Goal: Task Accomplishment & Management: Use online tool/utility

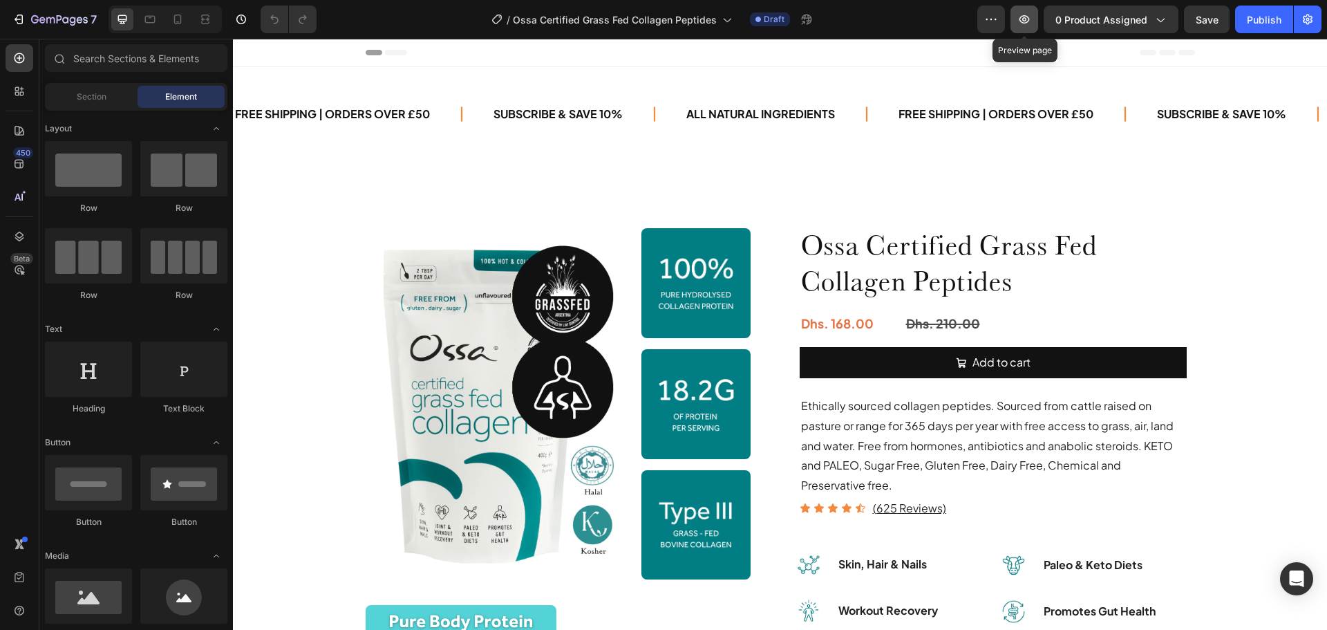
click at [1031, 22] on icon "button" at bounding box center [1024, 19] width 14 height 14
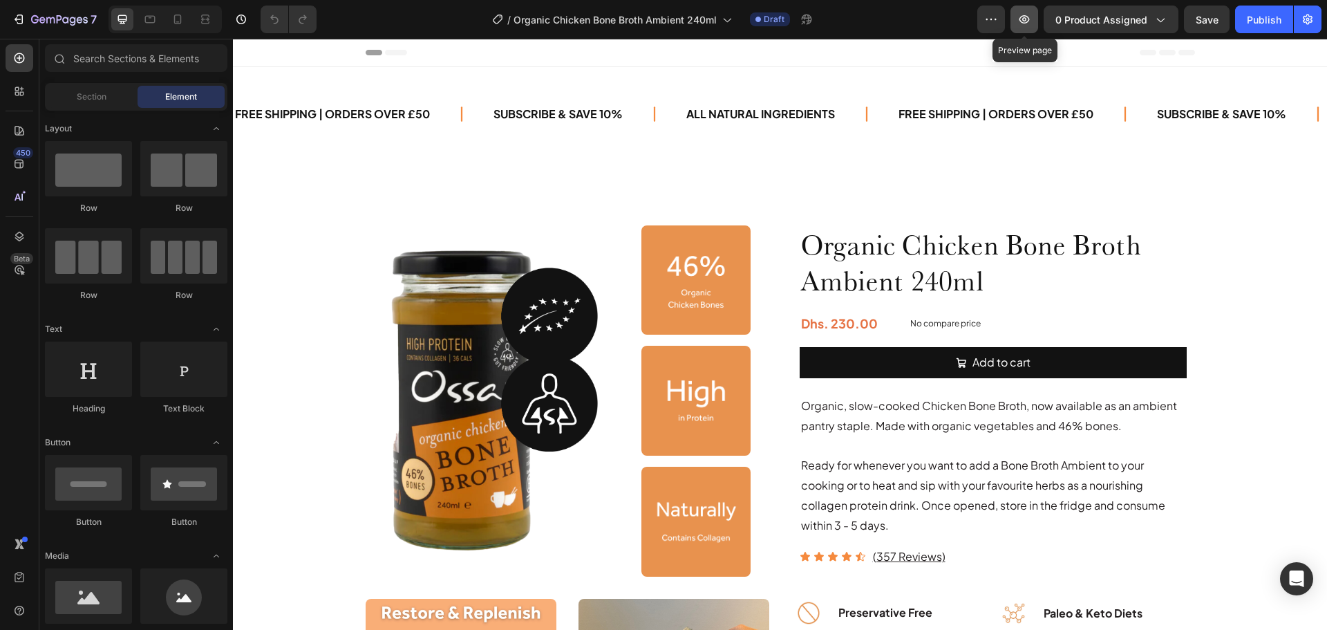
click at [1022, 19] on icon "button" at bounding box center [1024, 19] width 14 height 14
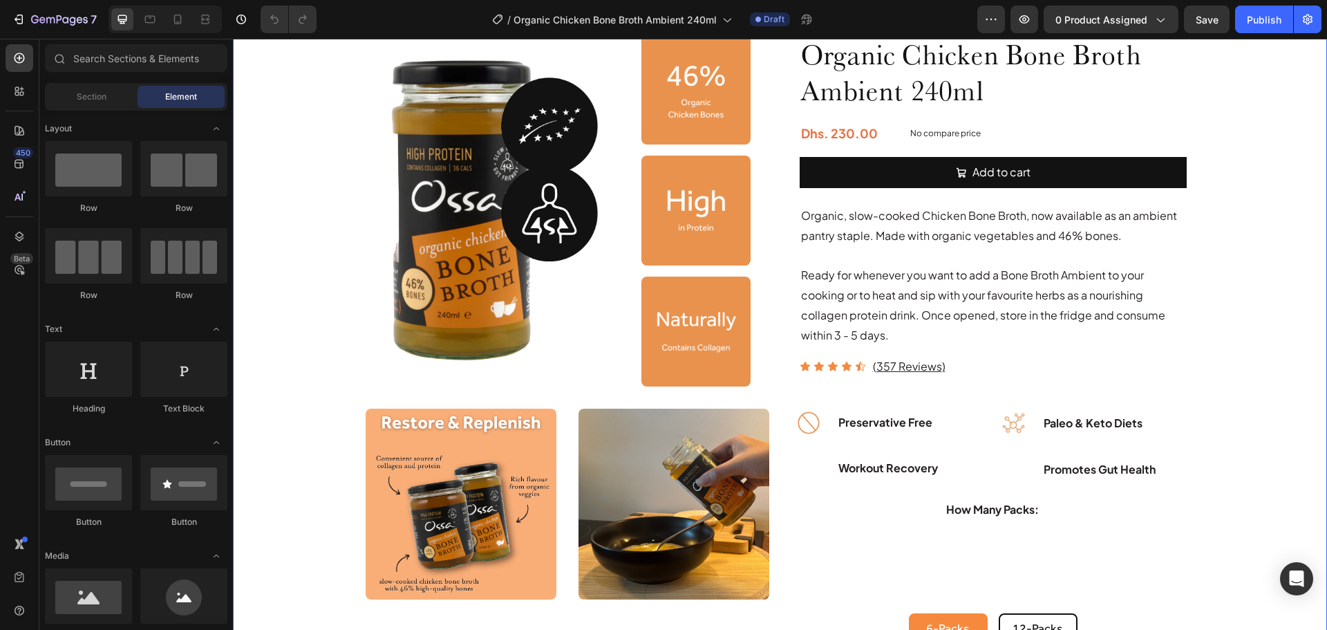
scroll to position [138, 0]
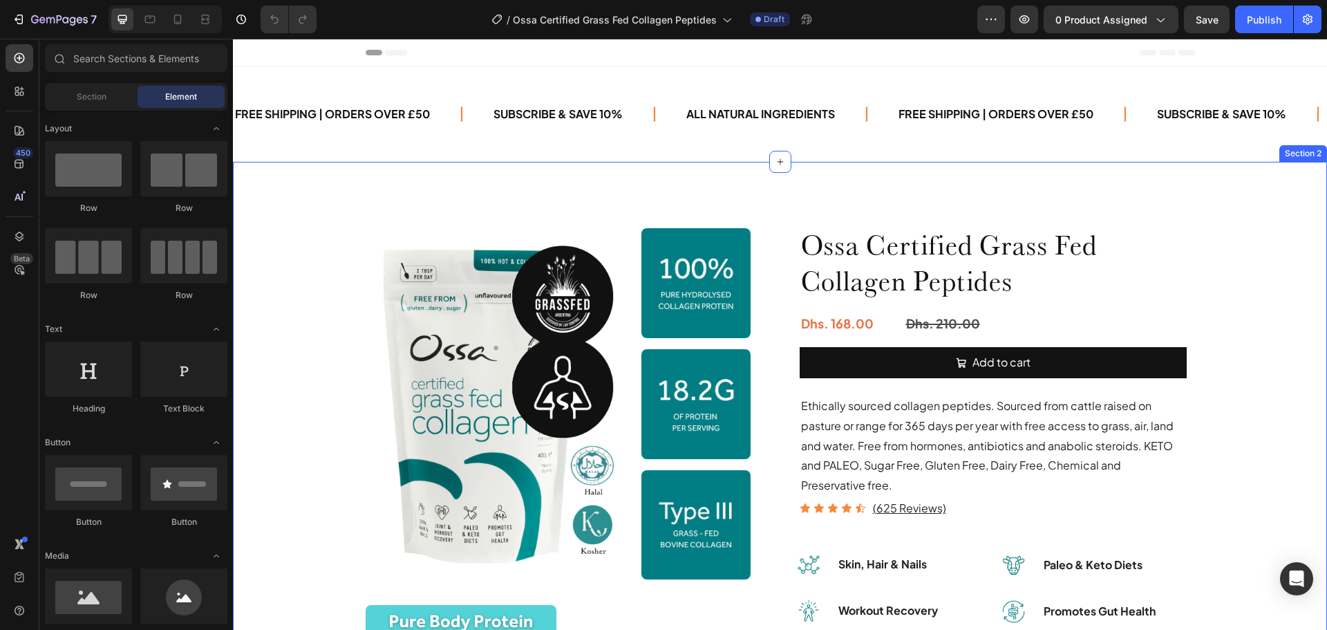
scroll to position [69, 0]
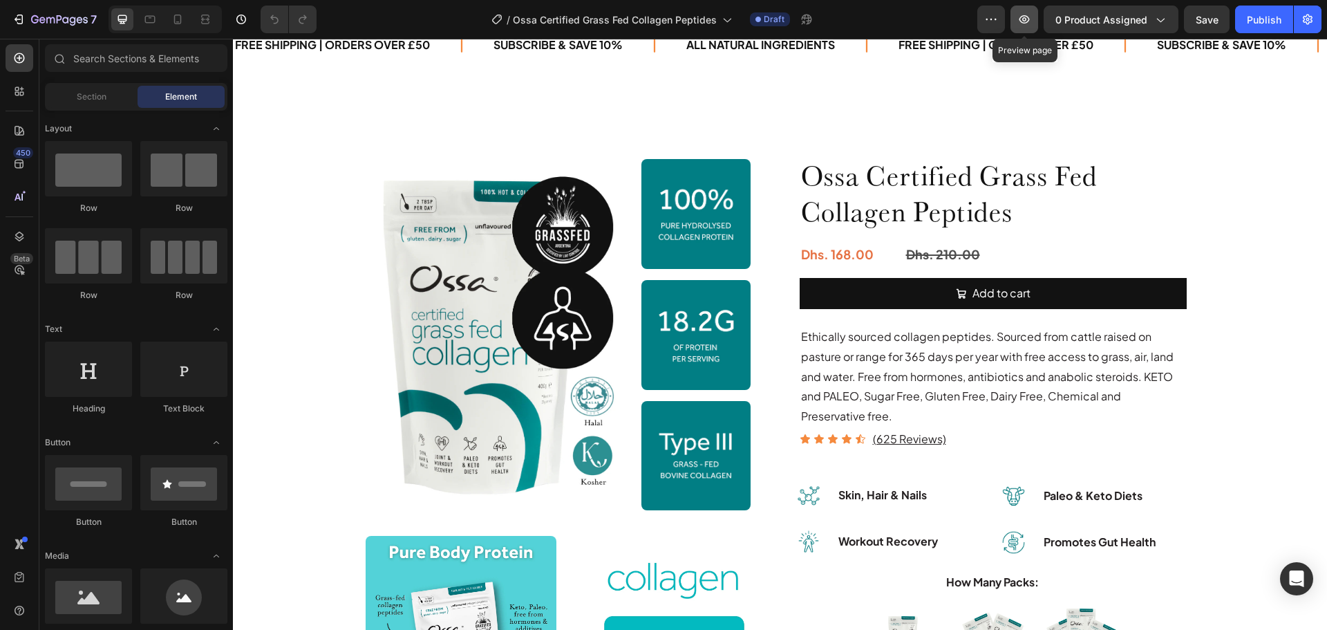
click at [1025, 24] on icon "button" at bounding box center [1024, 19] width 14 height 14
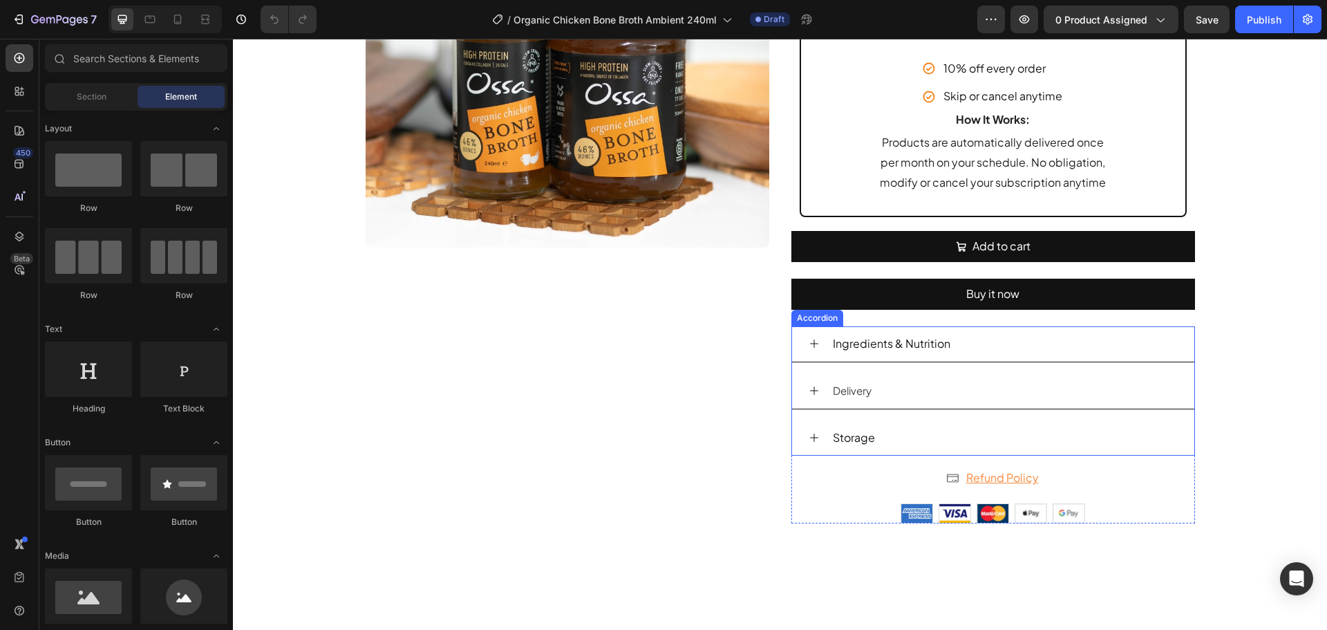
scroll to position [1106, 0]
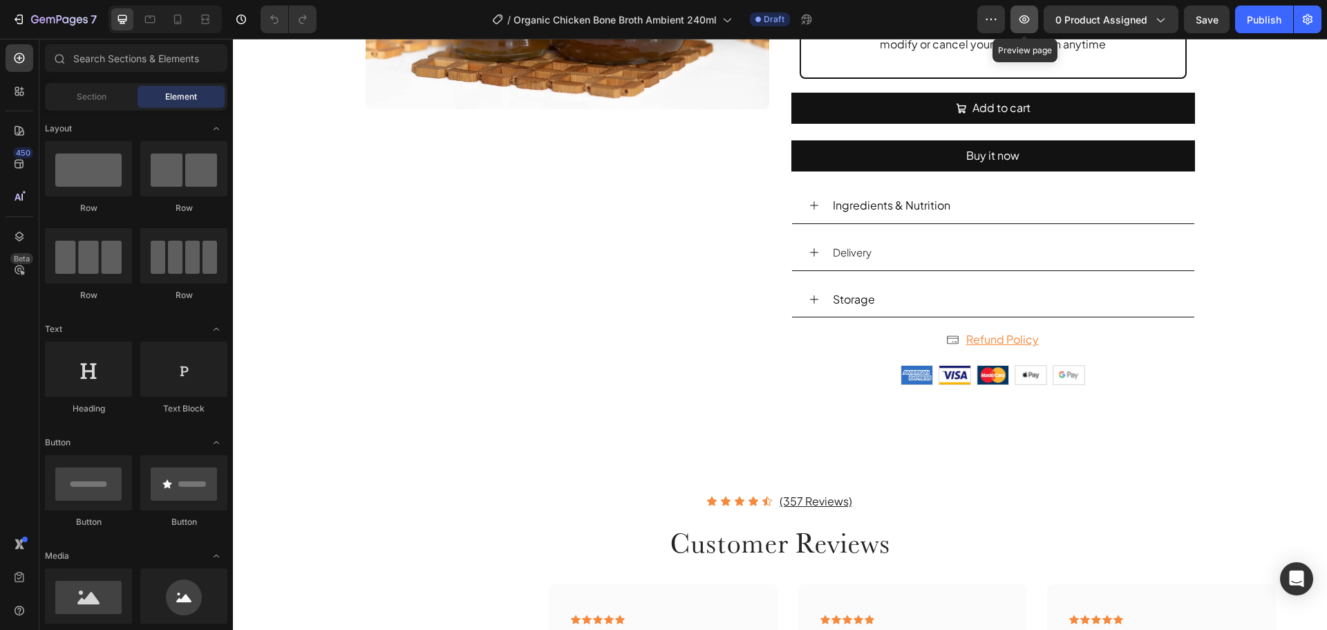
click at [1028, 17] on icon "button" at bounding box center [1024, 19] width 14 height 14
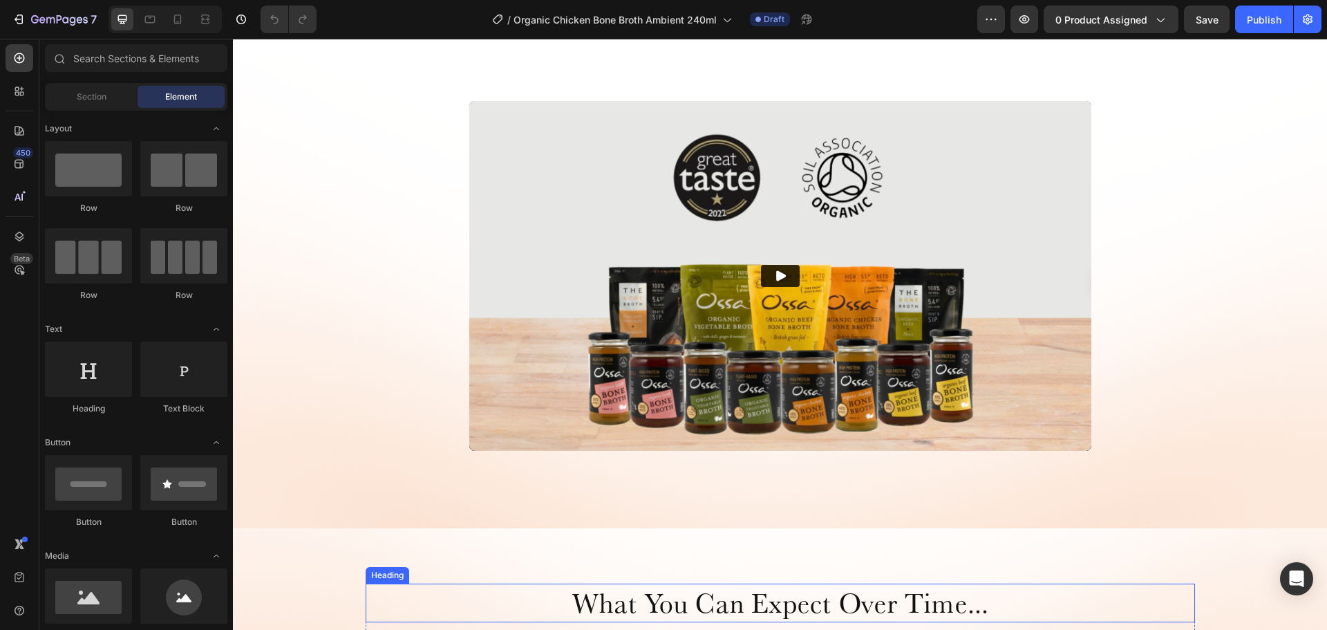
scroll to position [2350, 0]
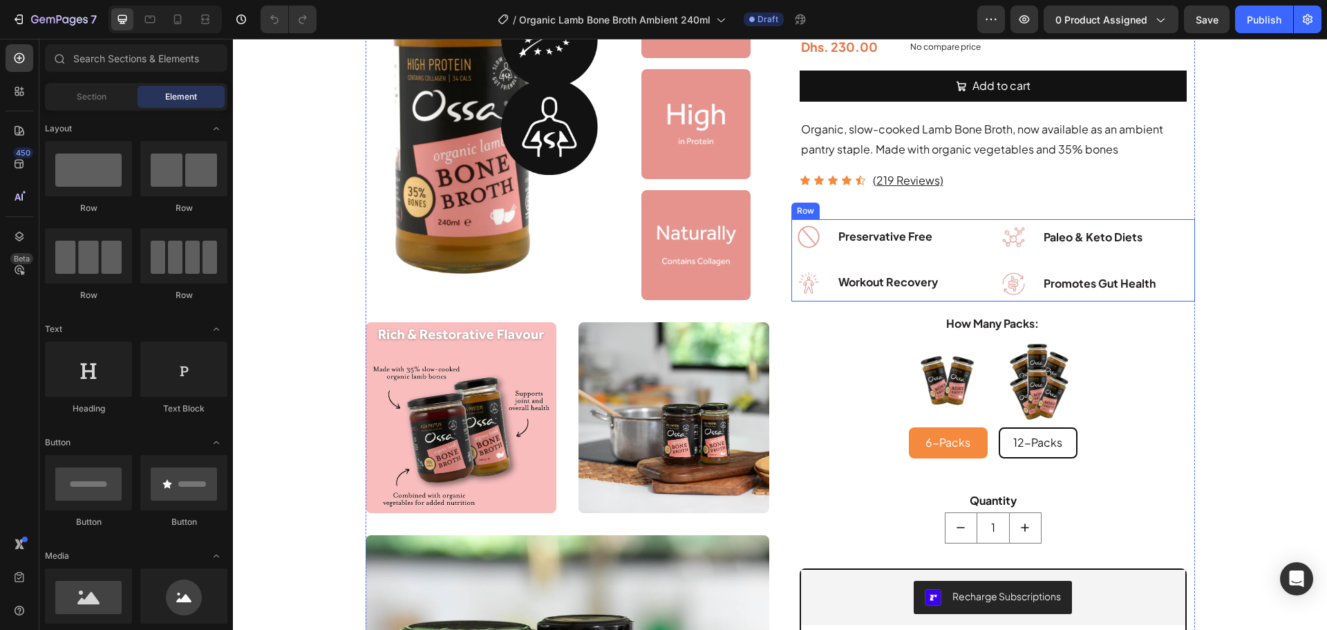
scroll to position [622, 0]
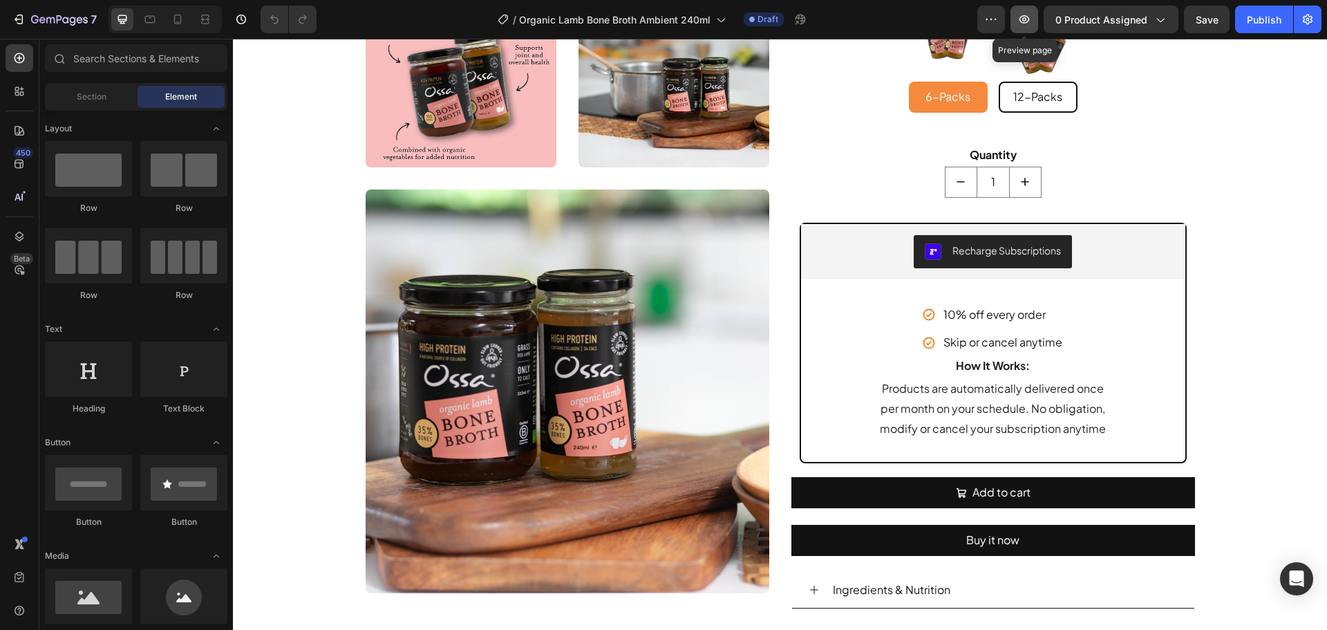
click at [1017, 24] on button "button" at bounding box center [1025, 20] width 28 height 28
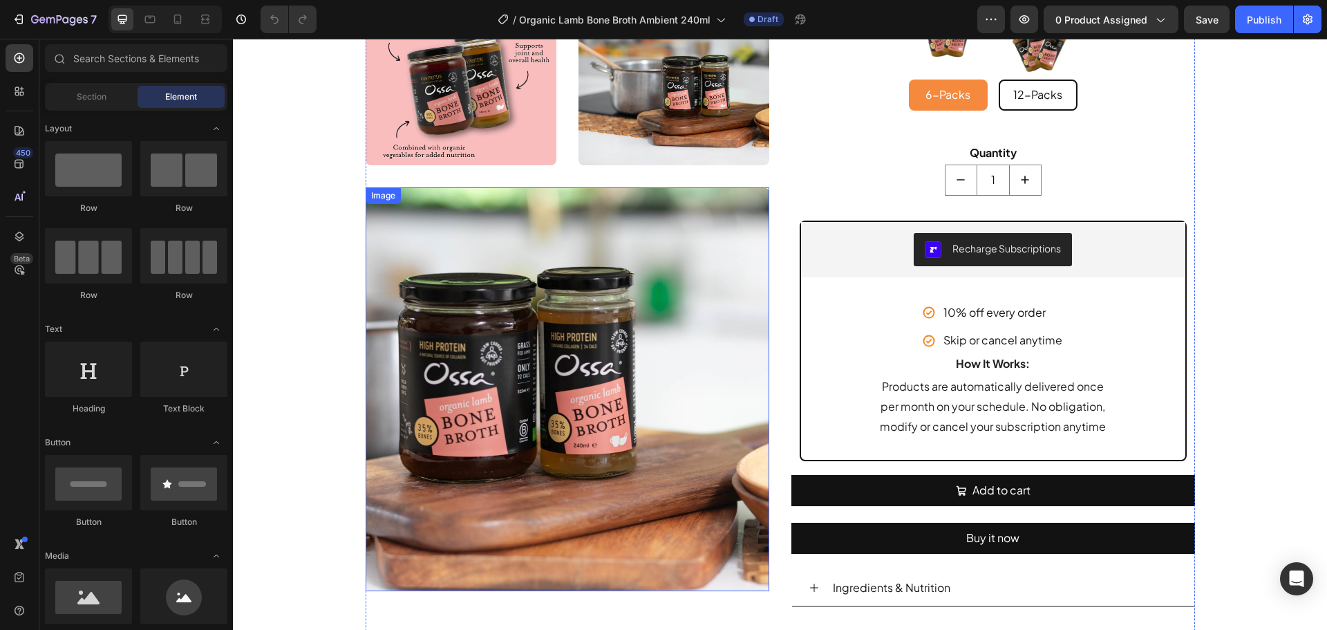
scroll to position [553, 0]
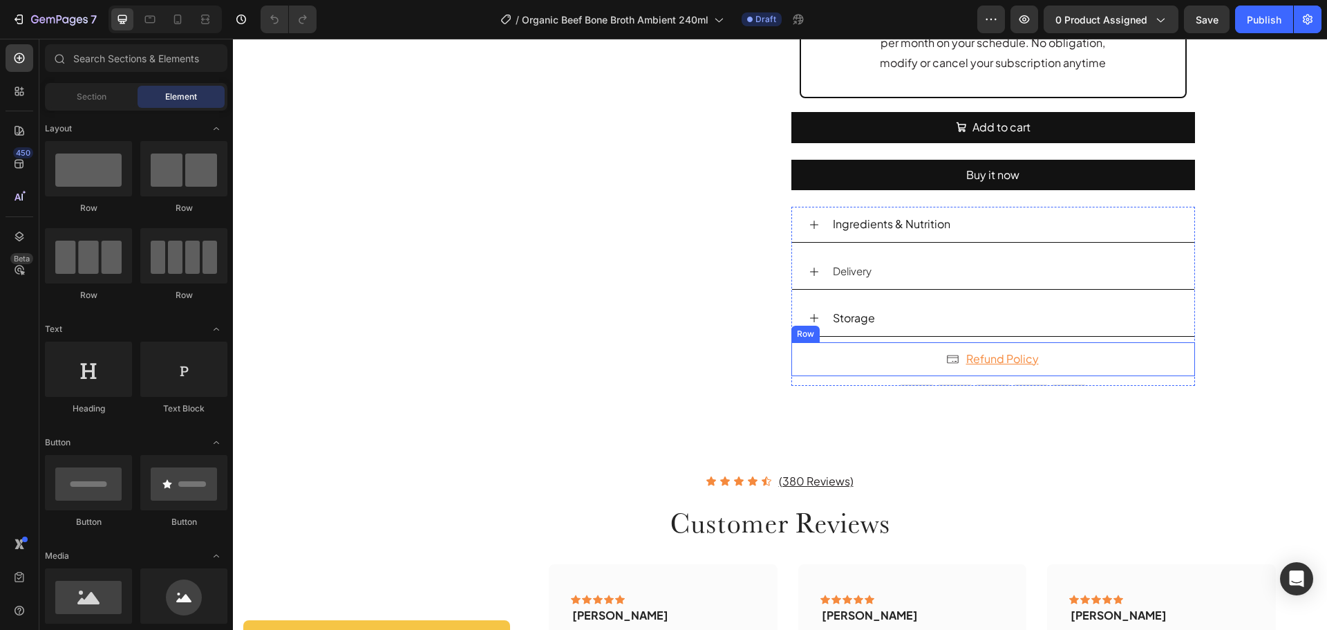
scroll to position [1037, 0]
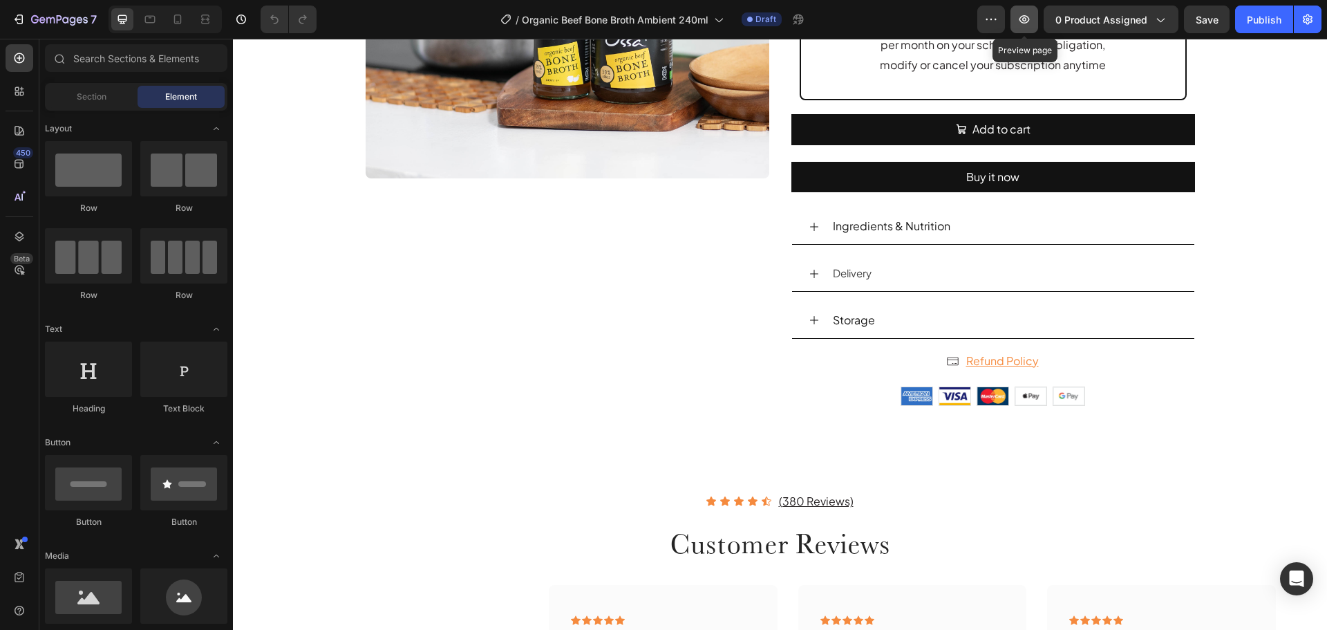
click at [1017, 19] on button "button" at bounding box center [1025, 20] width 28 height 28
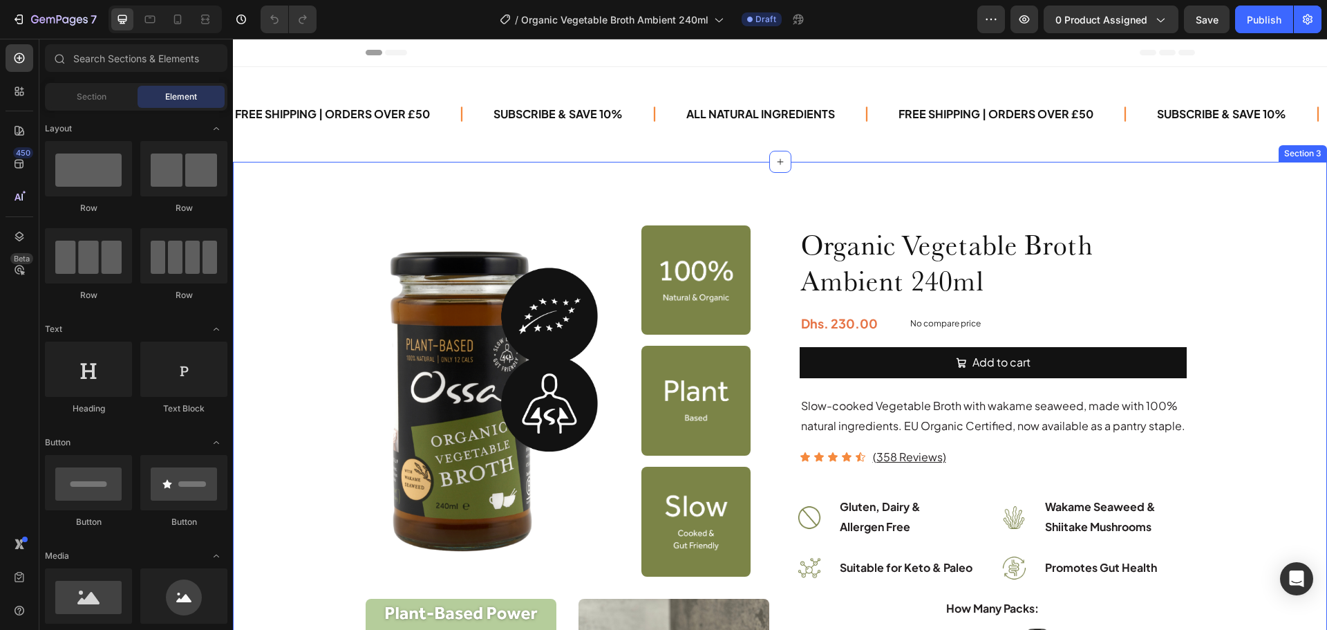
radio input "false"
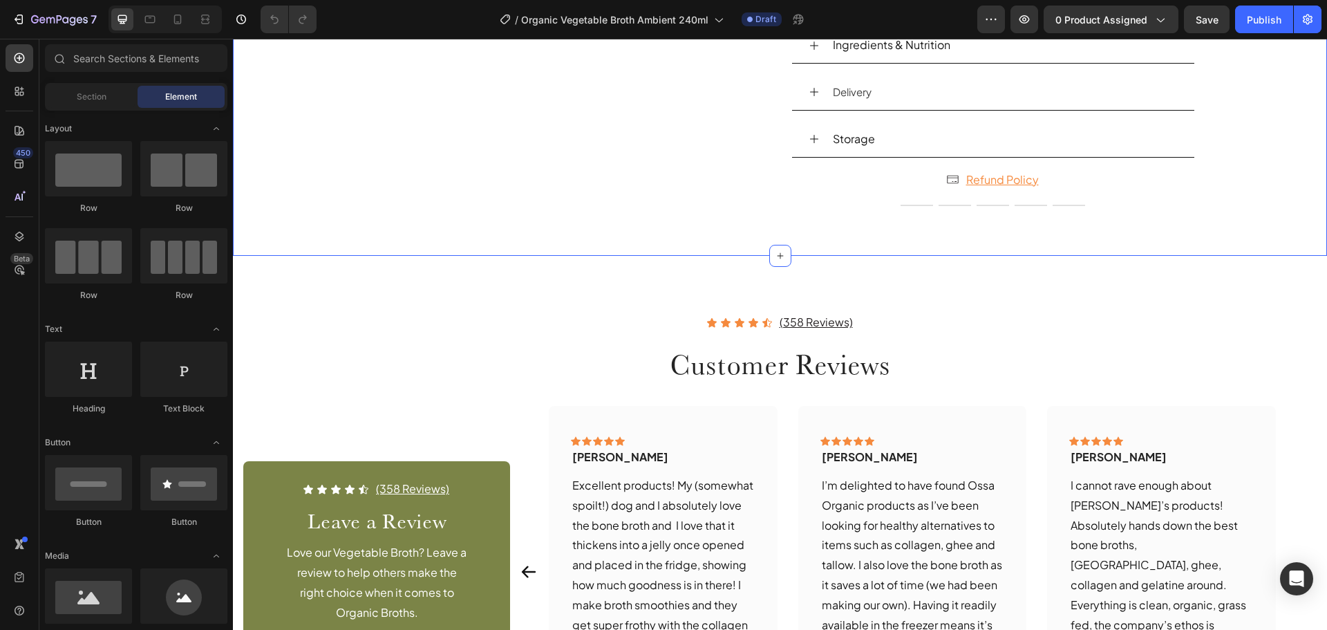
scroll to position [1521, 0]
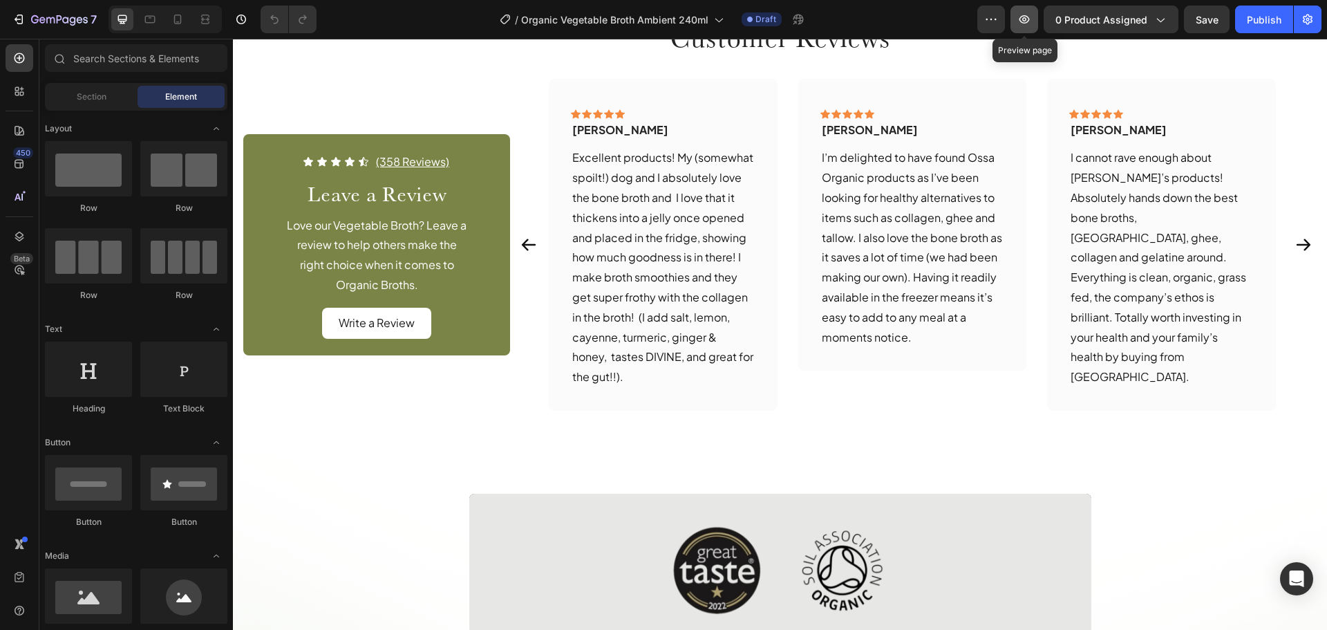
click at [1031, 26] on button "button" at bounding box center [1025, 20] width 28 height 28
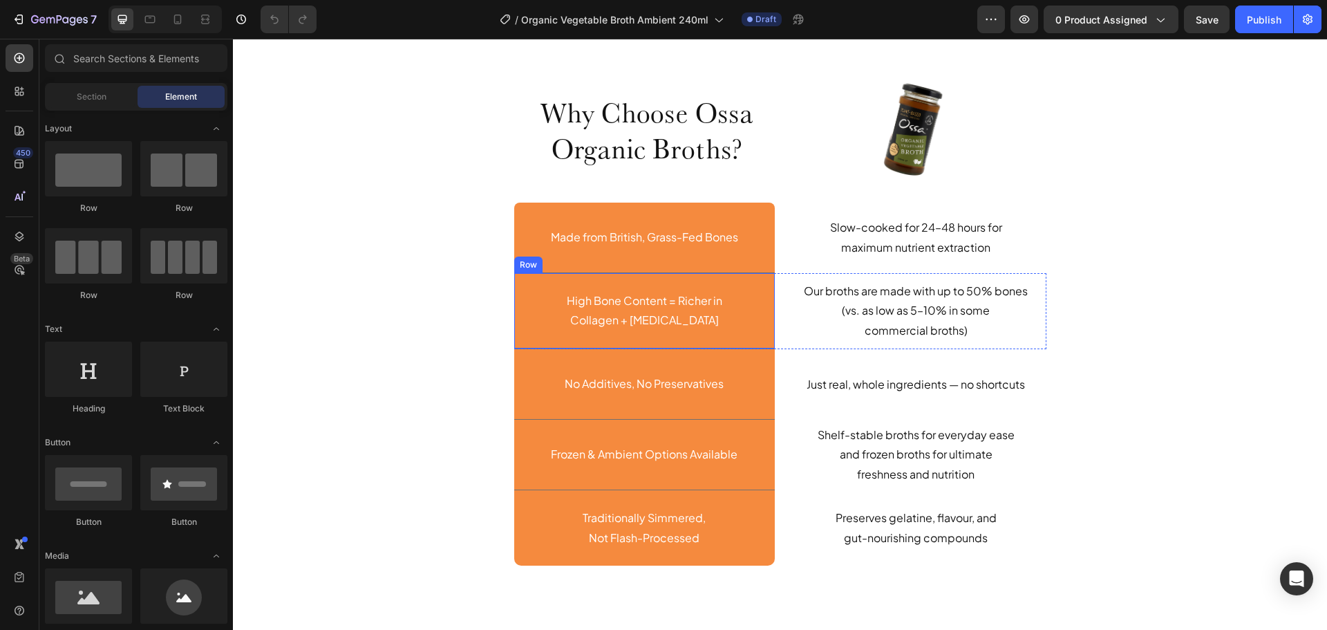
scroll to position [3387, 0]
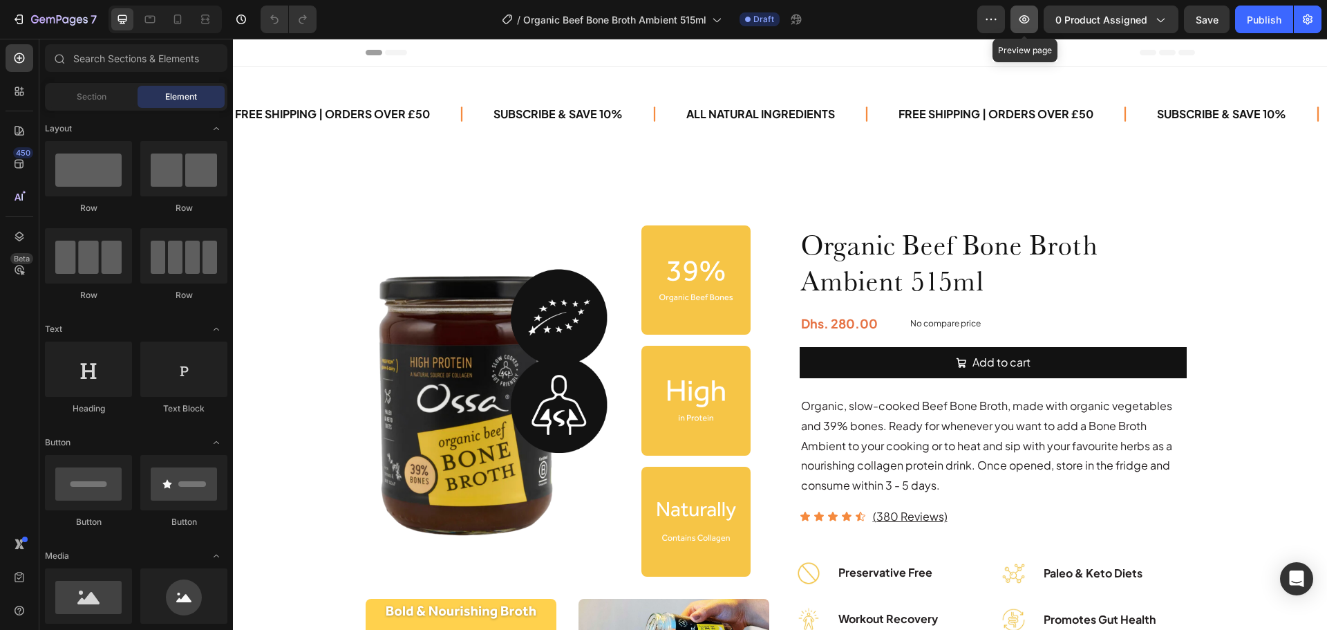
click at [1020, 21] on icon "button" at bounding box center [1024, 19] width 14 height 14
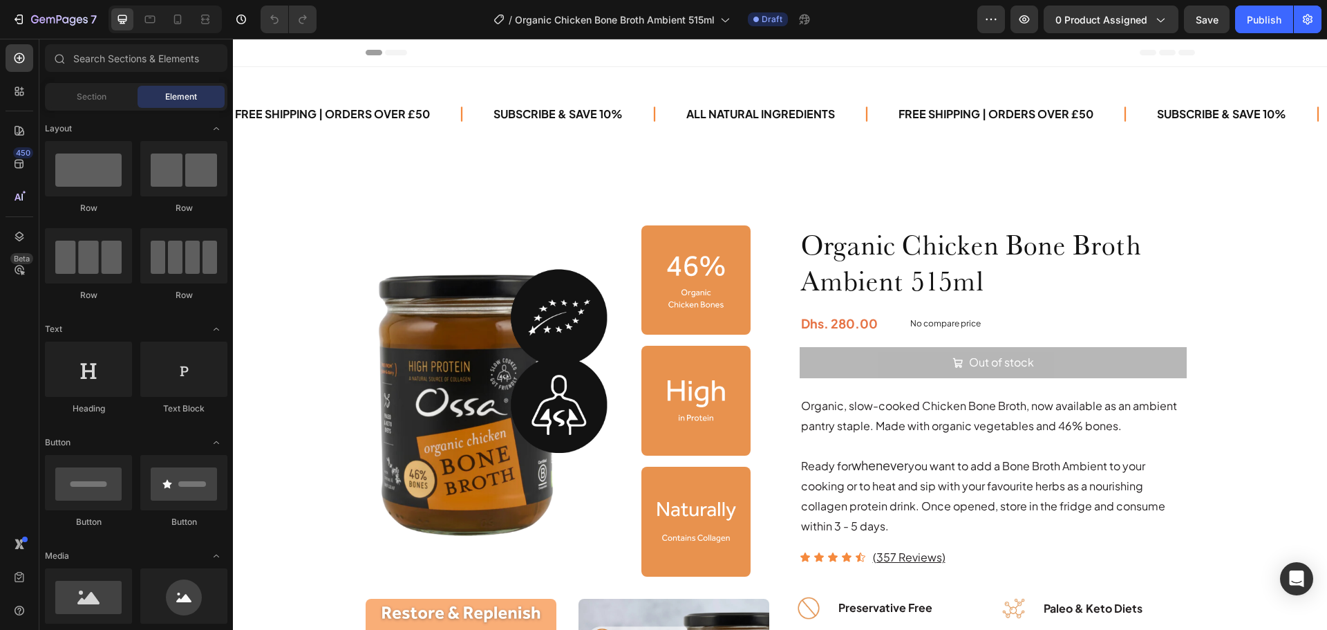
radio input "false"
click at [1038, 22] on button "button" at bounding box center [1025, 20] width 28 height 28
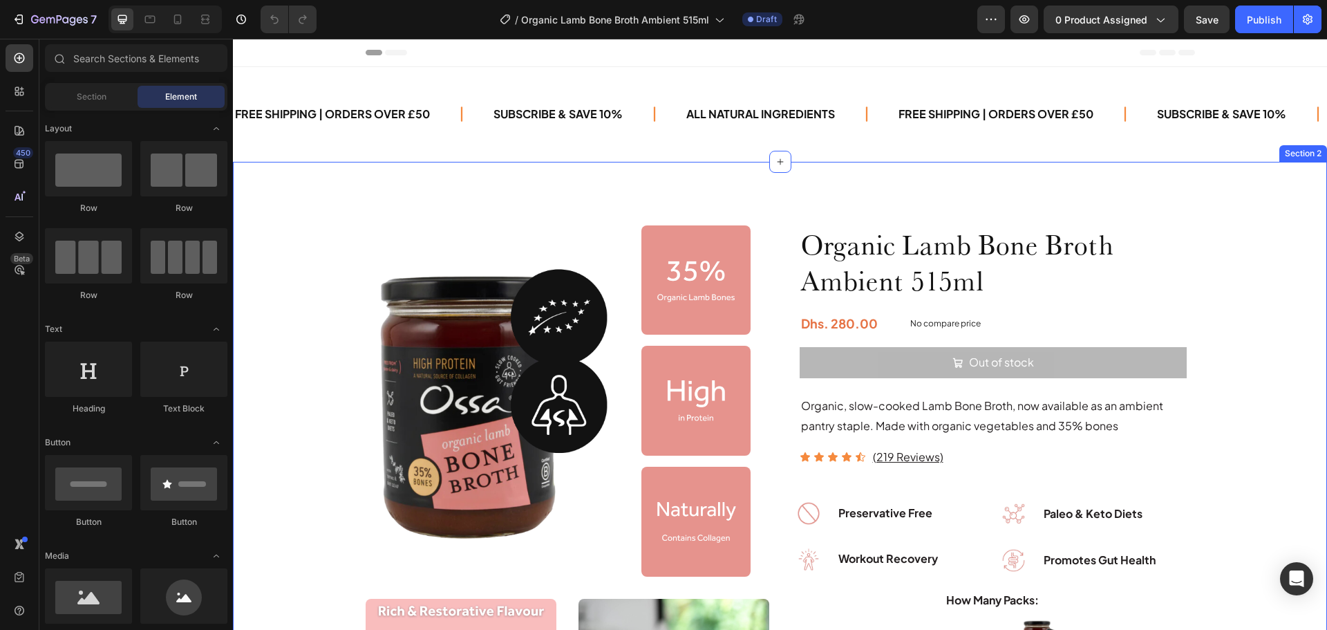
radio input "false"
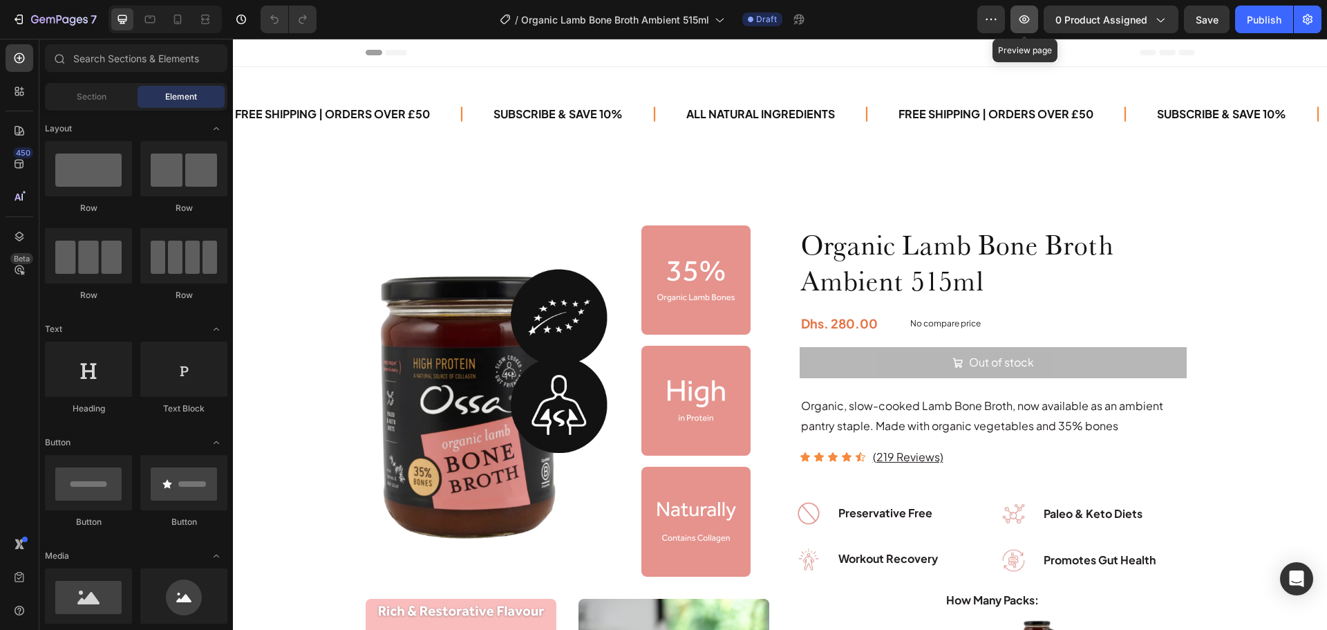
click at [1028, 21] on icon "button" at bounding box center [1024, 19] width 14 height 14
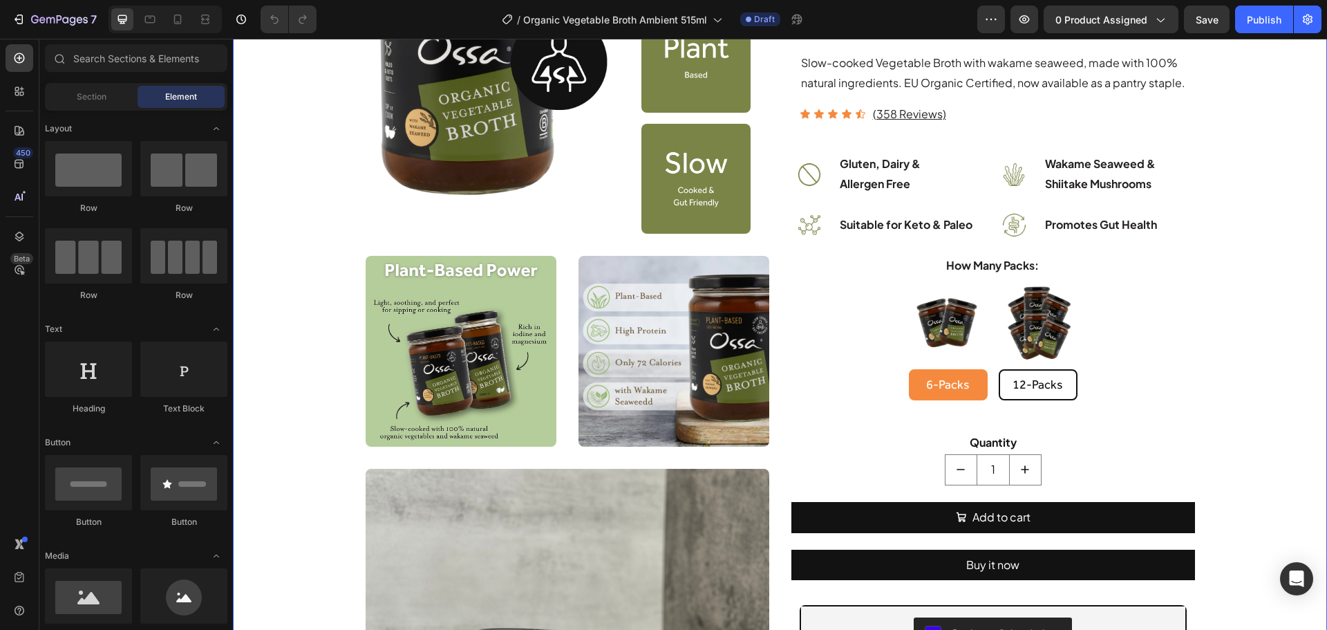
scroll to position [484, 0]
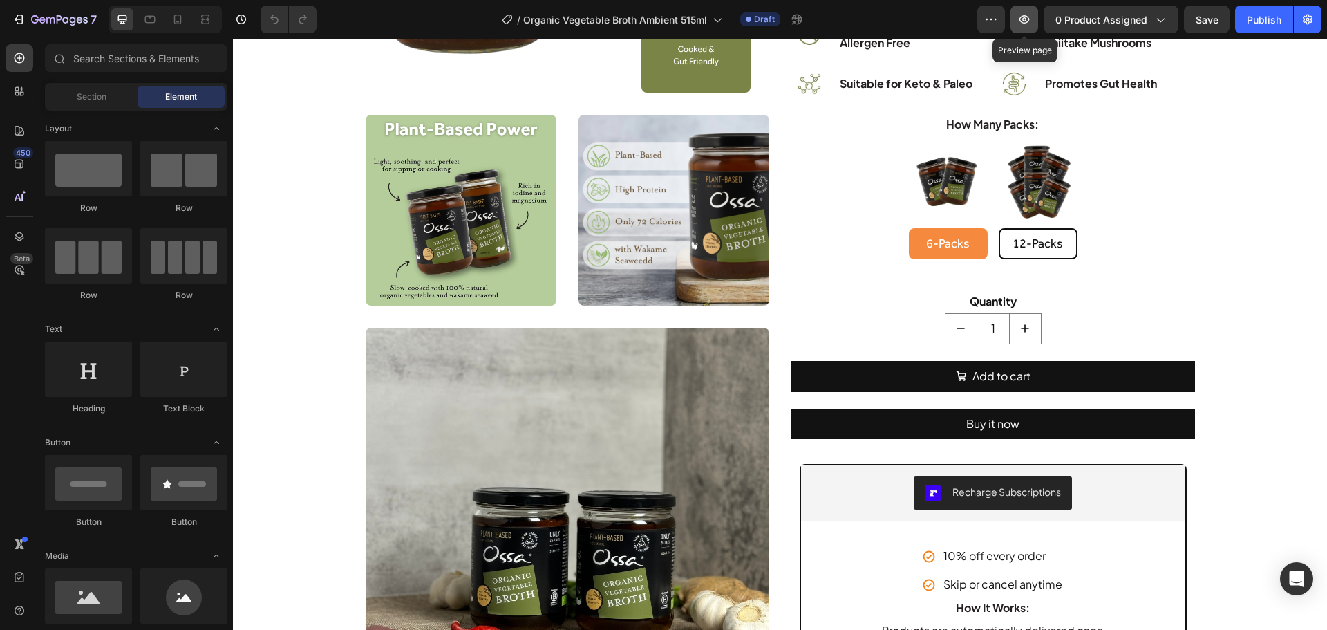
click at [1022, 13] on icon "button" at bounding box center [1024, 19] width 14 height 14
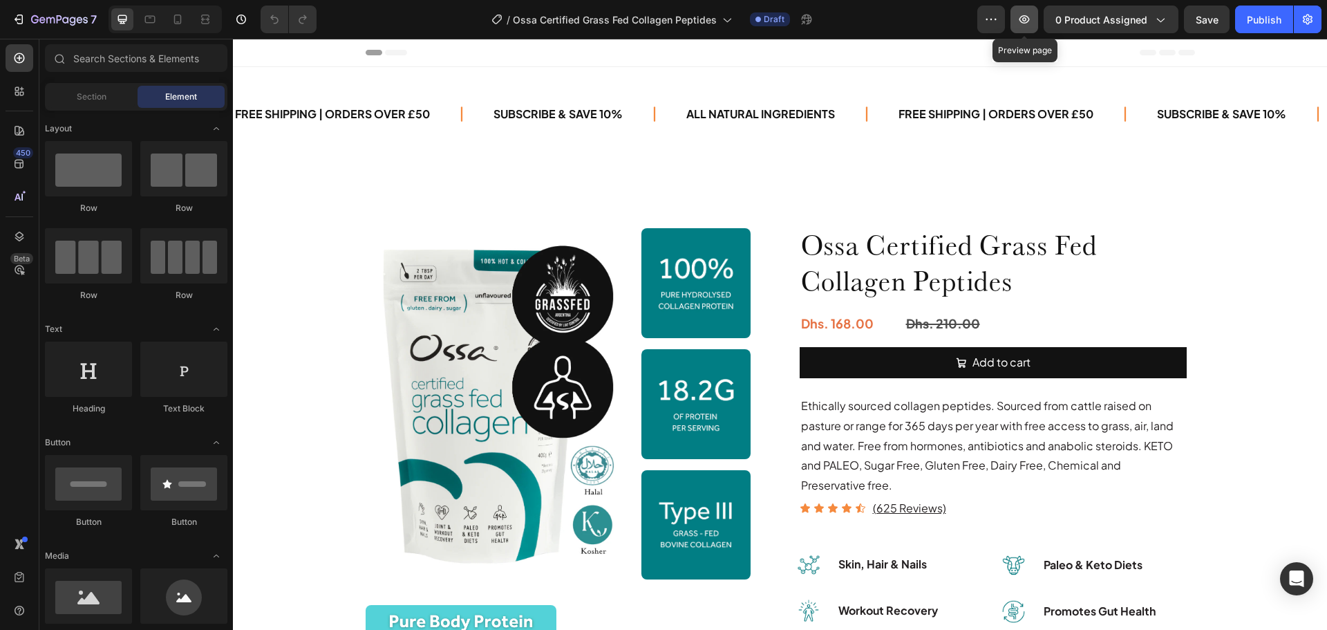
click at [1019, 23] on icon "button" at bounding box center [1024, 19] width 14 height 14
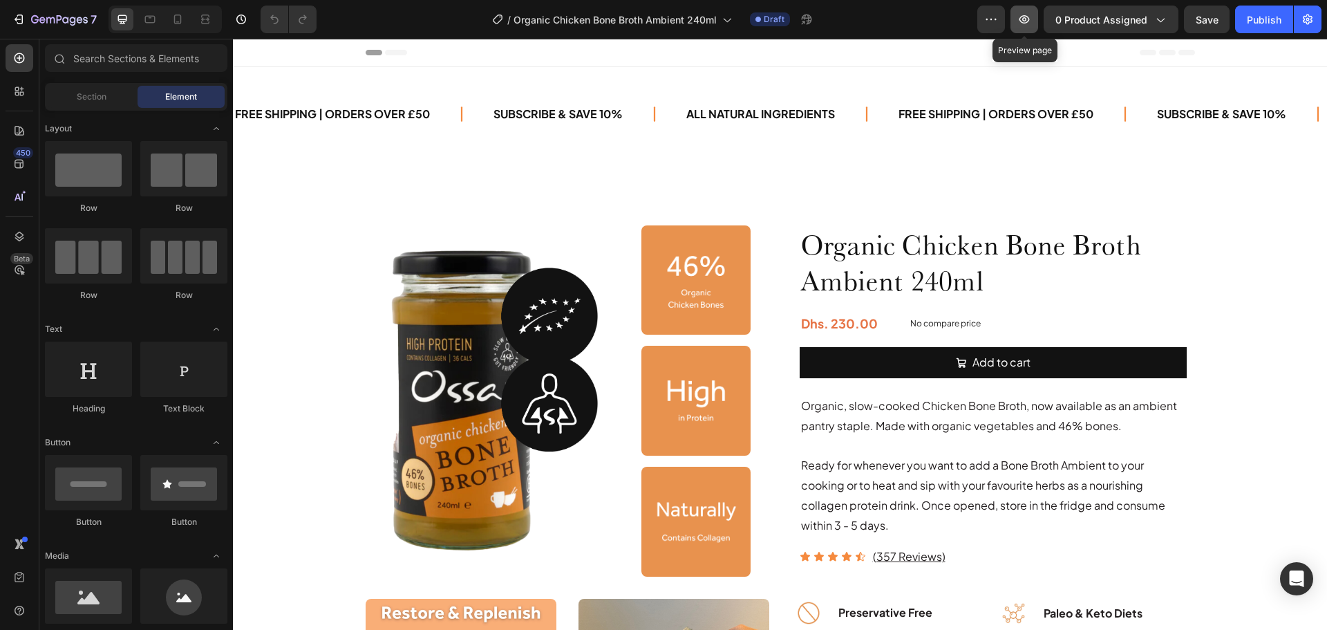
click at [1019, 19] on icon "button" at bounding box center [1024, 19] width 14 height 14
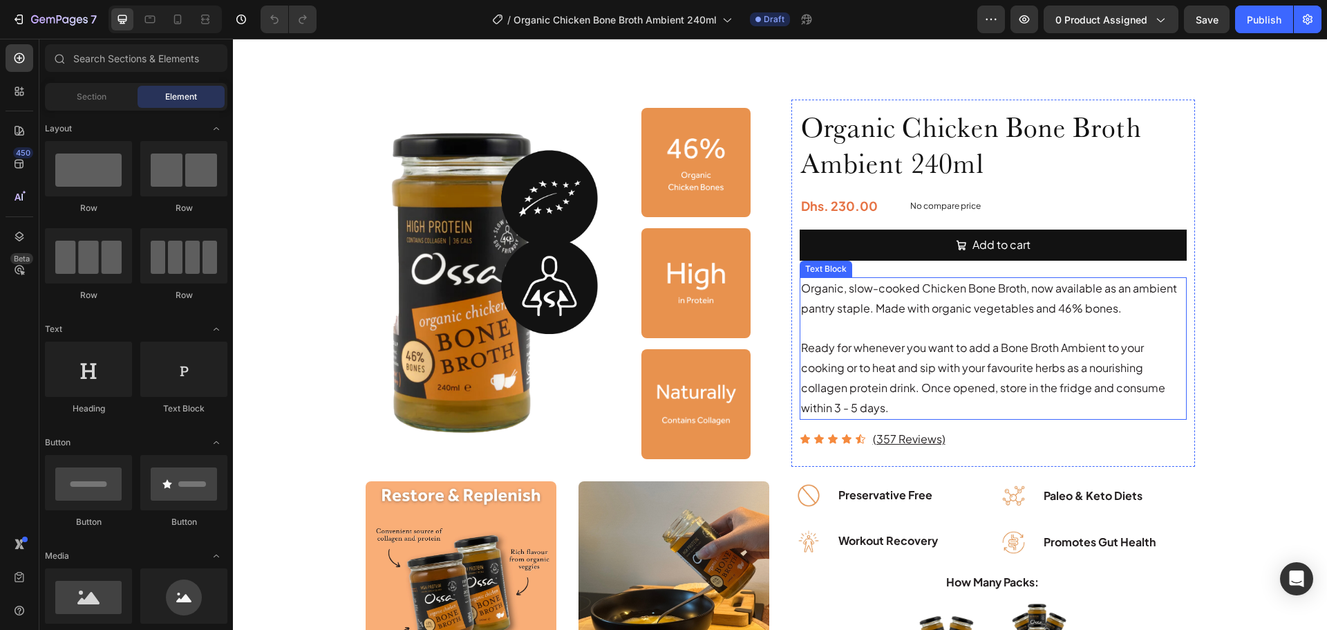
scroll to position [138, 0]
